Goal: Task Accomplishment & Management: Use online tool/utility

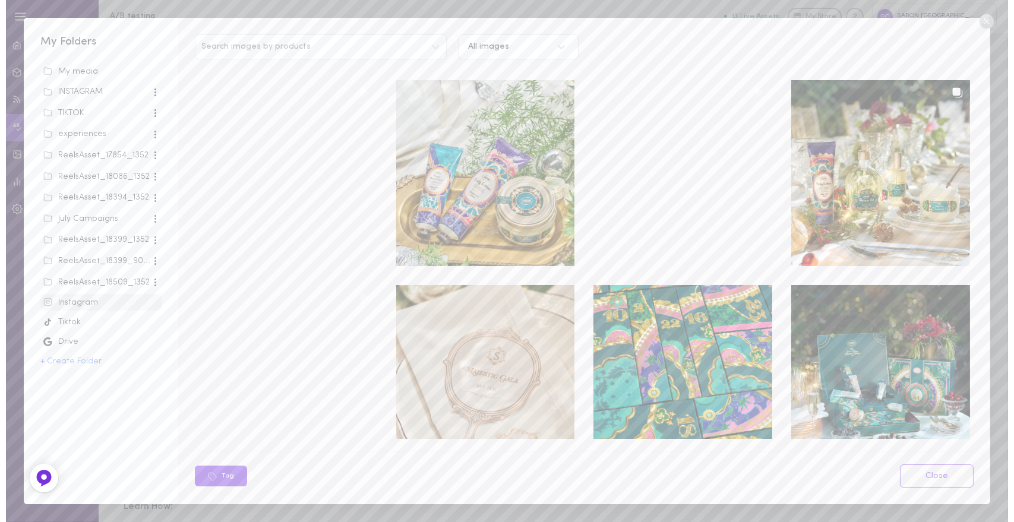
scroll to position [261, 0]
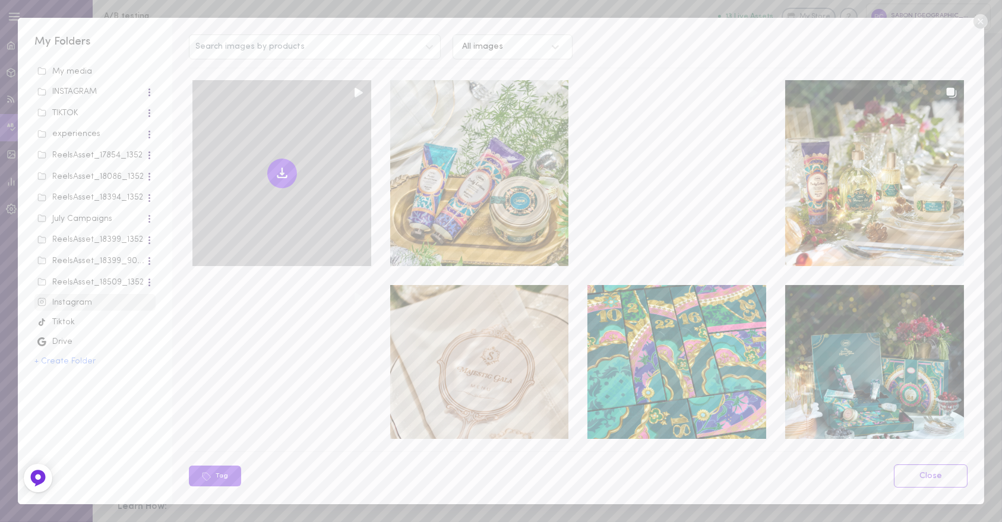
click at [294, 209] on div at bounding box center [282, 173] width 179 height 186
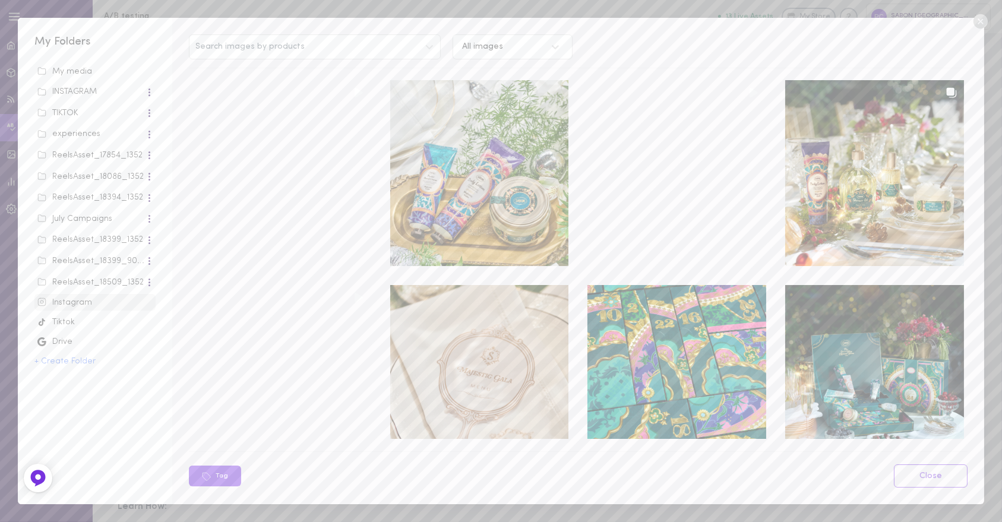
click at [979, 19] on icon at bounding box center [980, 21] width 14 height 14
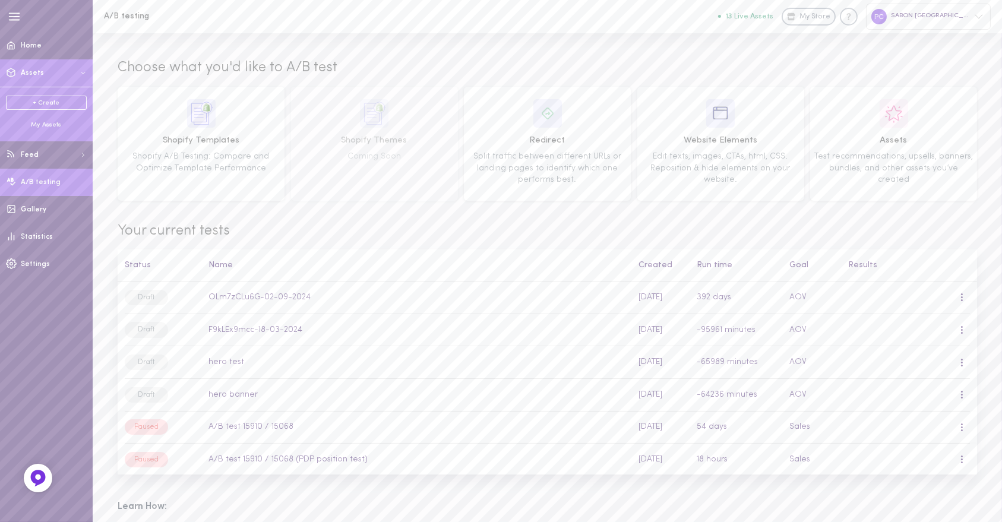
click at [39, 77] on span "Assets" at bounding box center [32, 73] width 23 height 7
click at [37, 132] on div "+ Create My Assets" at bounding box center [46, 112] width 93 height 51
click at [37, 128] on div "My Assets" at bounding box center [46, 125] width 81 height 9
